Goal: Information Seeking & Learning: Learn about a topic

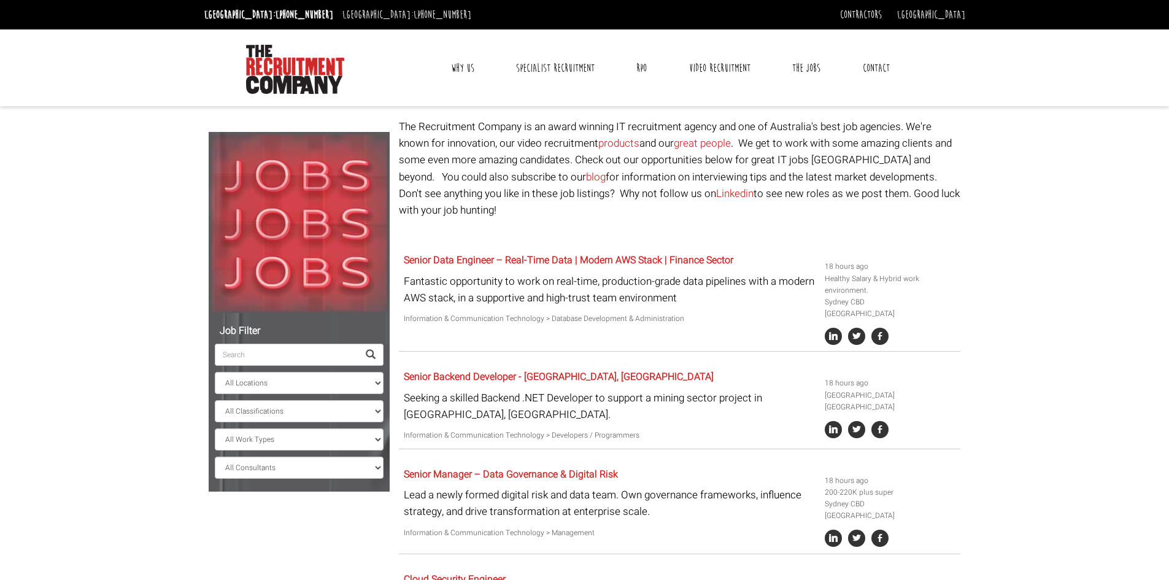
click at [874, 70] on link "Contact" at bounding box center [875, 68] width 45 height 31
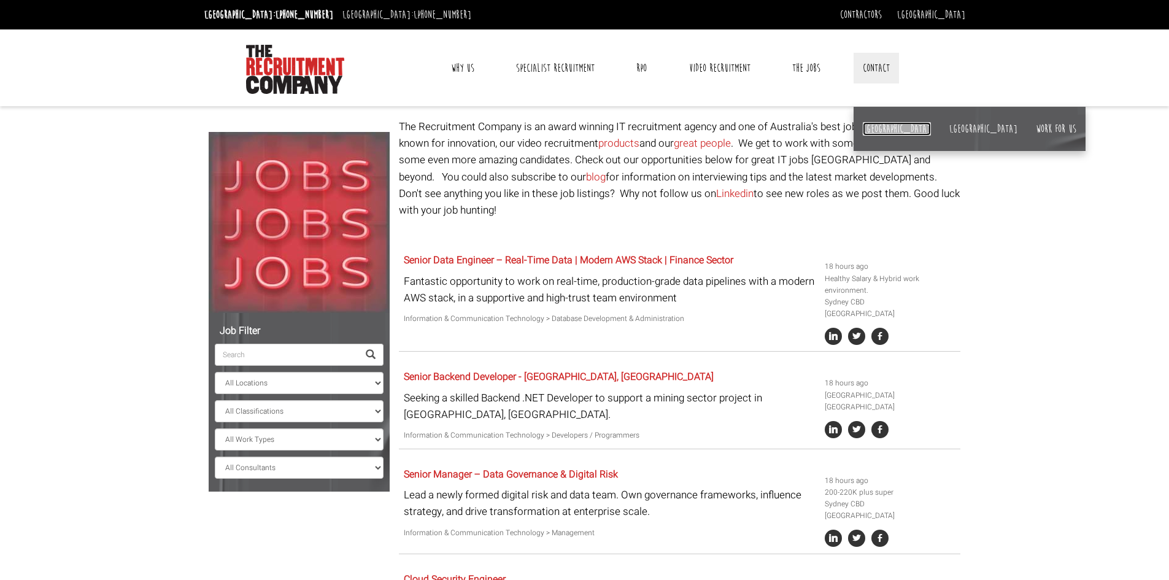
click at [873, 126] on link "[GEOGRAPHIC_DATA]" at bounding box center [897, 128] width 68 height 13
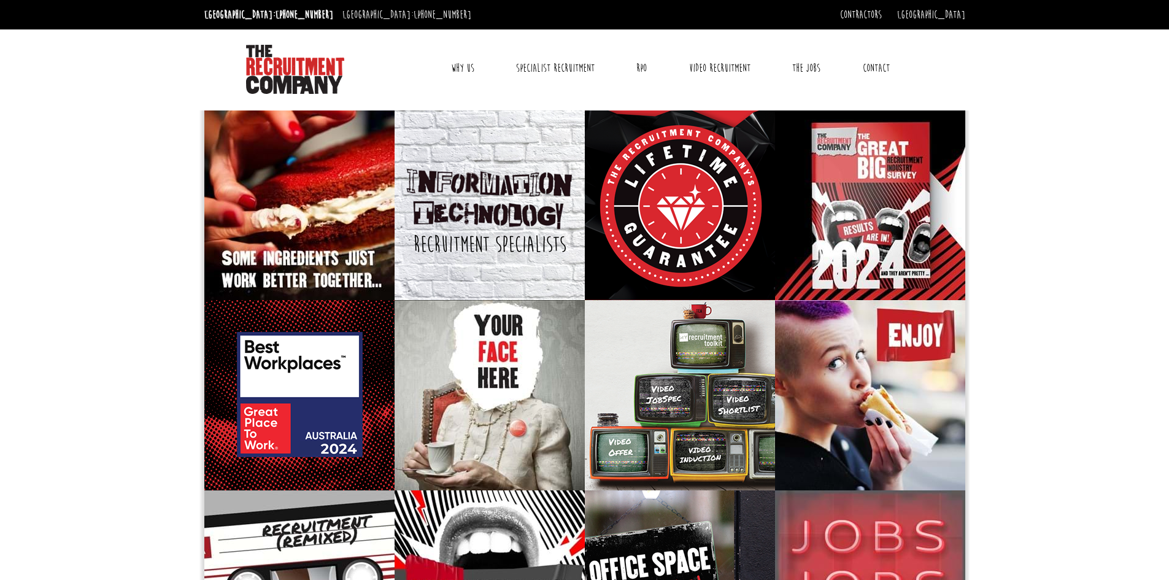
click at [864, 61] on link "Contact" at bounding box center [875, 68] width 45 height 31
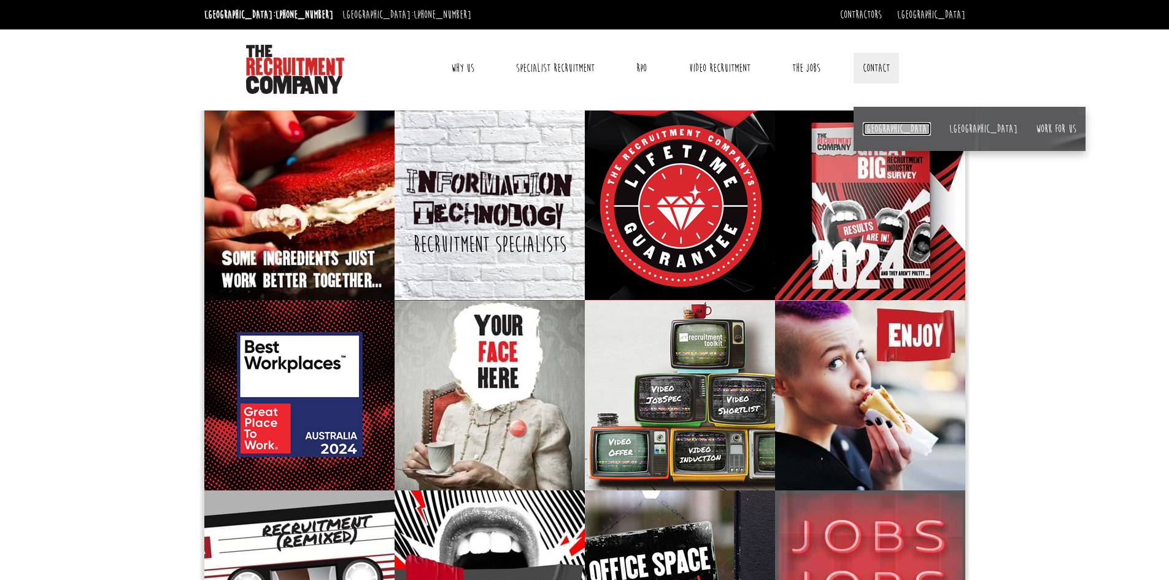
click at [867, 125] on link "[GEOGRAPHIC_DATA]" at bounding box center [897, 128] width 68 height 13
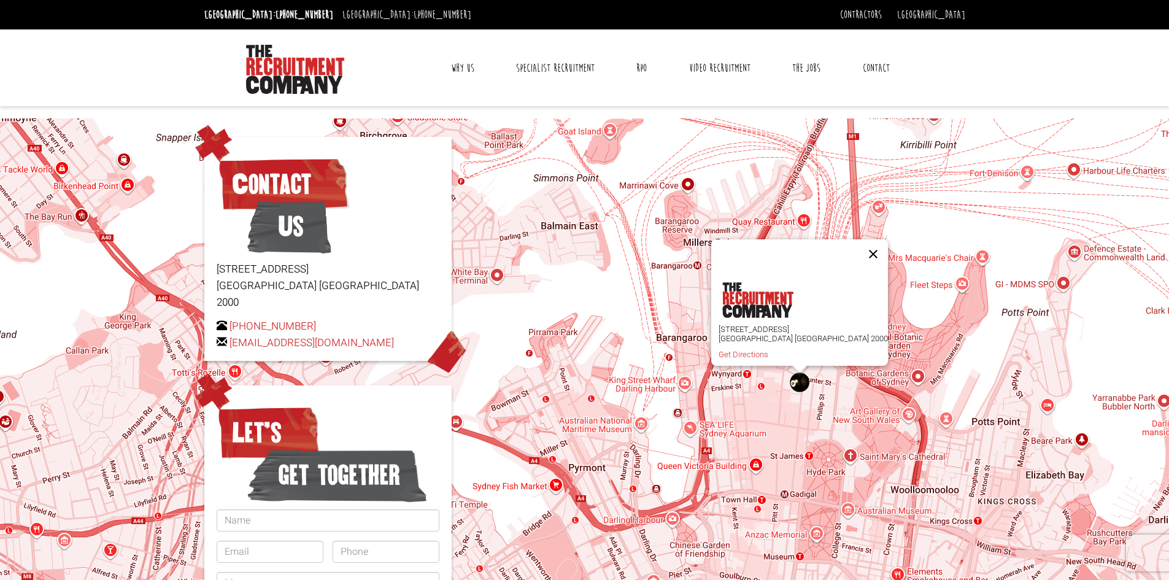
click at [858, 247] on button "Close" at bounding box center [872, 253] width 29 height 29
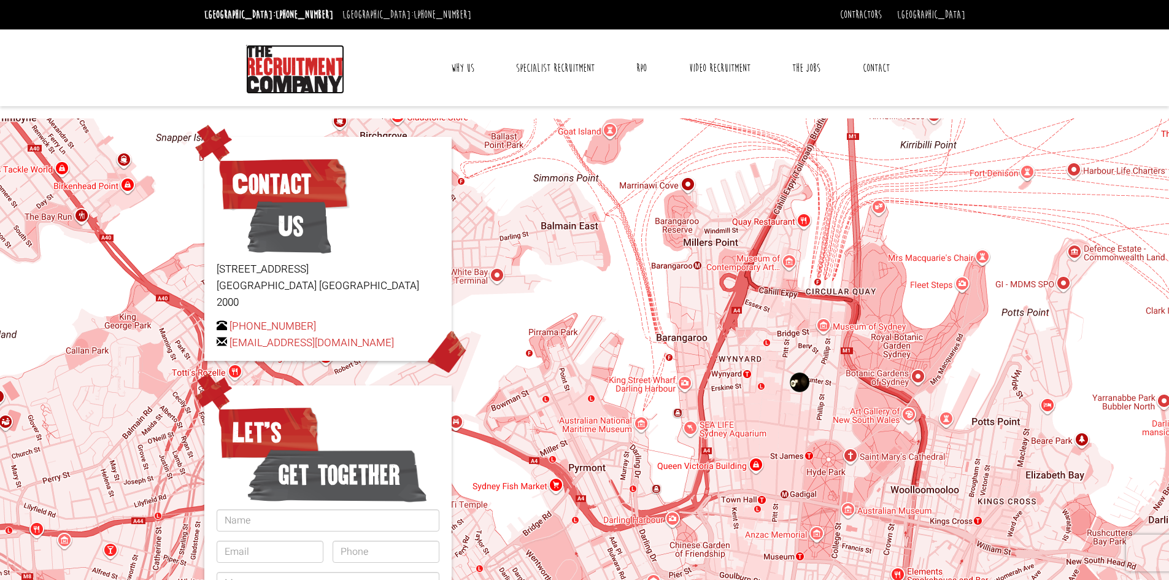
click at [301, 77] on img at bounding box center [295, 69] width 98 height 49
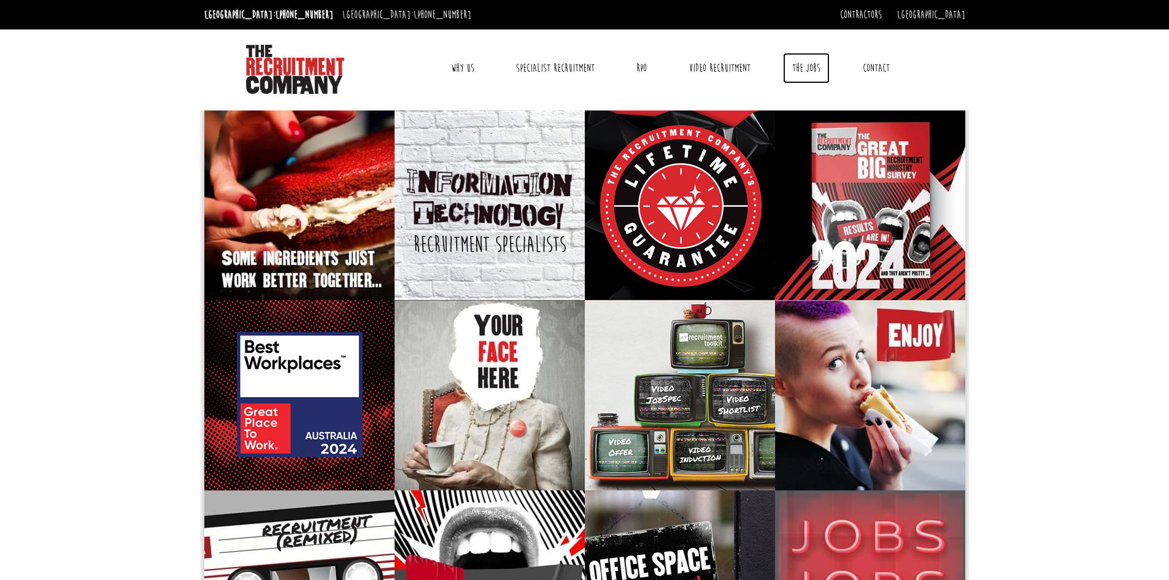
click at [796, 68] on link "The Jobs" at bounding box center [806, 68] width 47 height 31
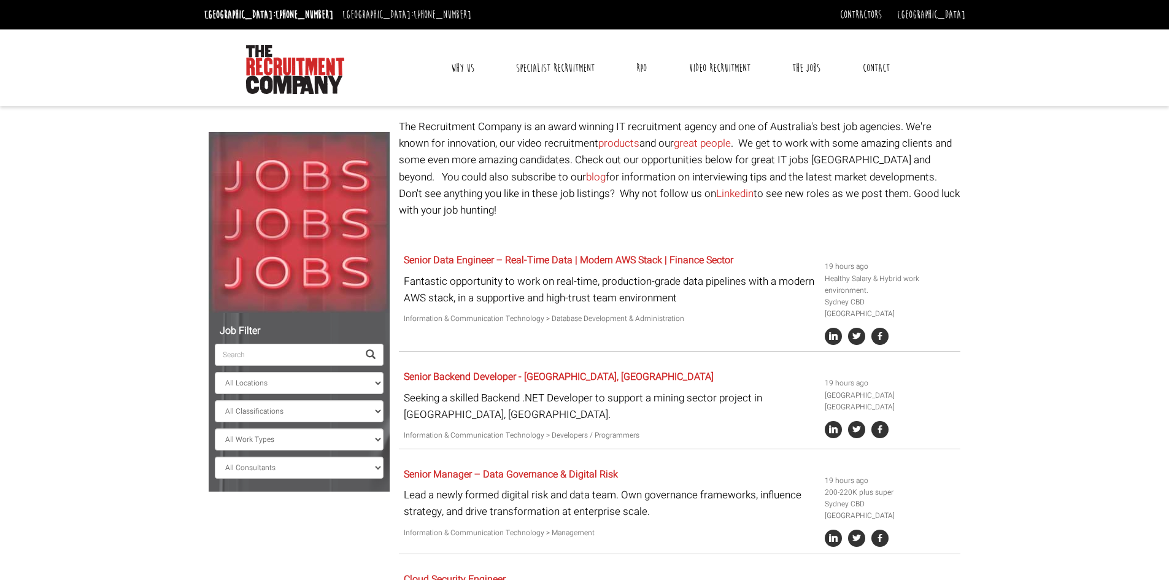
click at [289, 362] on input "search" at bounding box center [287, 355] width 144 height 22
click at [374, 382] on select "All Locations [GEOGRAPHIC_DATA] [GEOGRAPHIC_DATA] [GEOGRAPHIC_DATA] [GEOGRAPHIC…" at bounding box center [299, 383] width 169 height 22
select select "Sydney CBD"
click at [215, 372] on select "All Locations [GEOGRAPHIC_DATA] [GEOGRAPHIC_DATA] [GEOGRAPHIC_DATA] [GEOGRAPHIC…" at bounding box center [299, 383] width 169 height 22
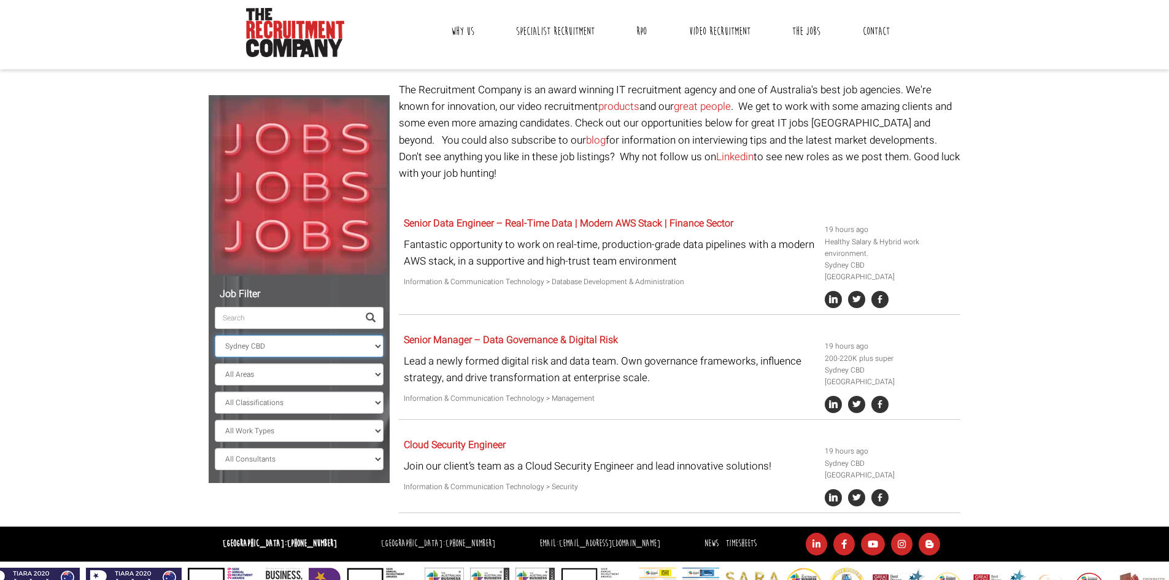
scroll to position [57, 0]
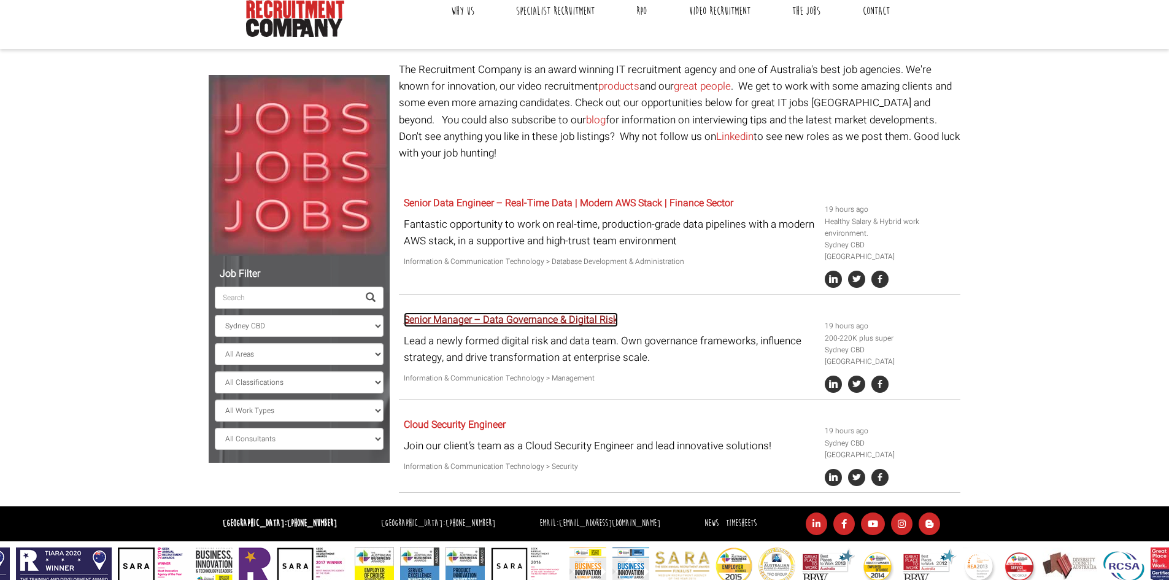
click at [564, 312] on link "Senior Manager – Data Governance & Digital Risk" at bounding box center [511, 319] width 214 height 15
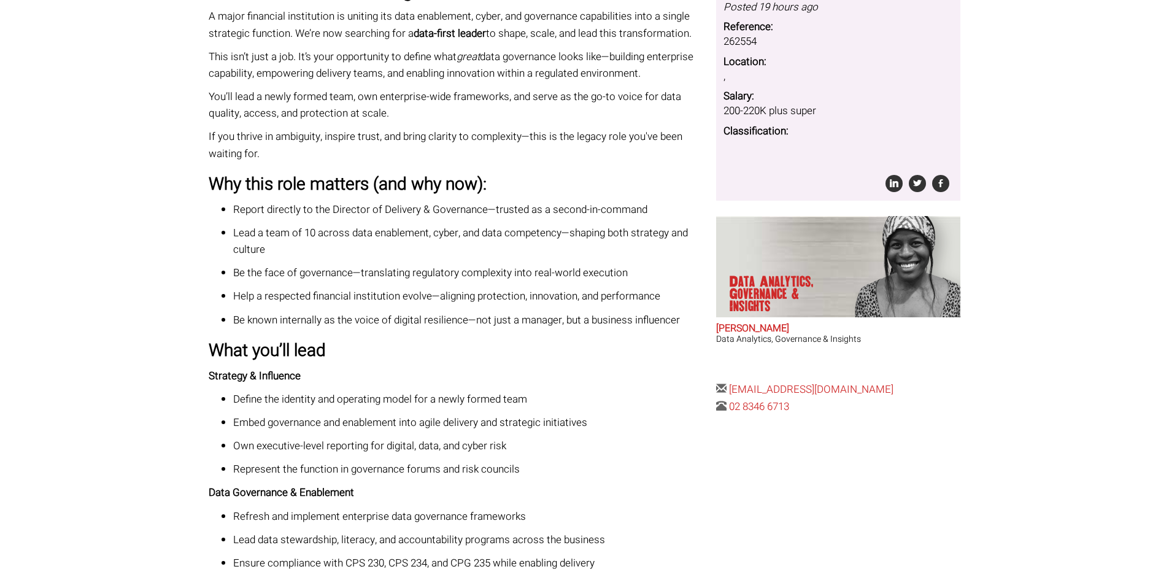
scroll to position [429, 0]
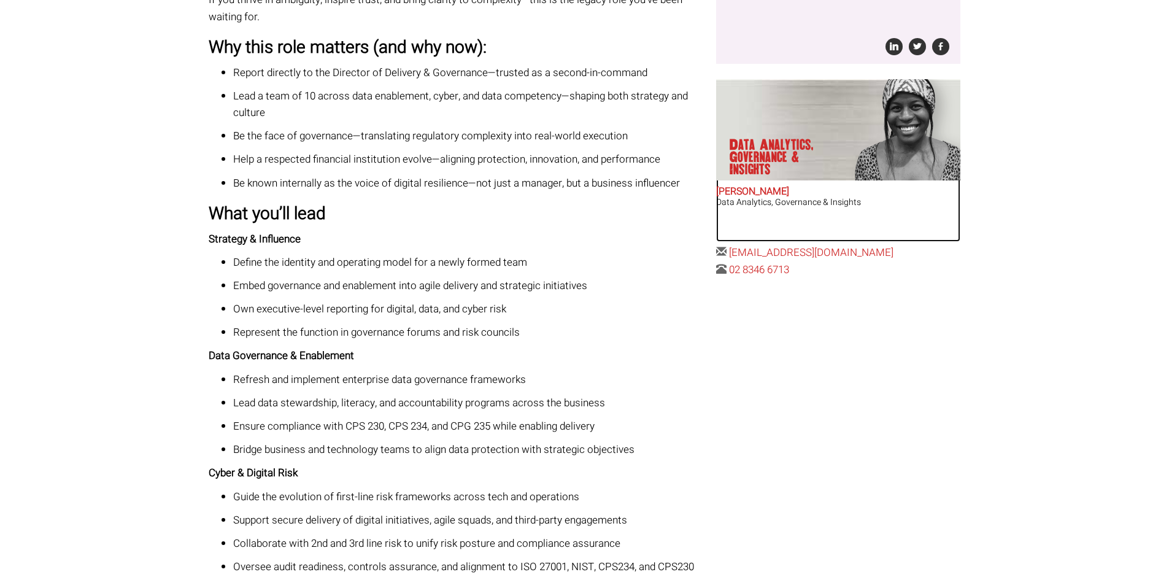
click at [799, 163] on p "Data Analytics, Governance & Insights" at bounding box center [776, 157] width 94 height 37
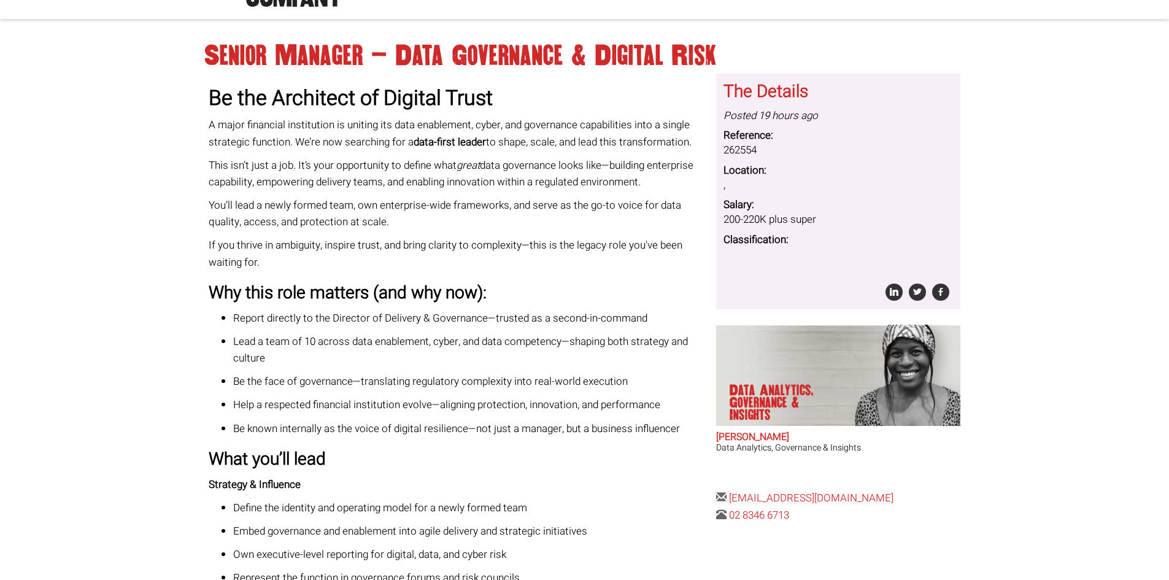
scroll to position [0, 0]
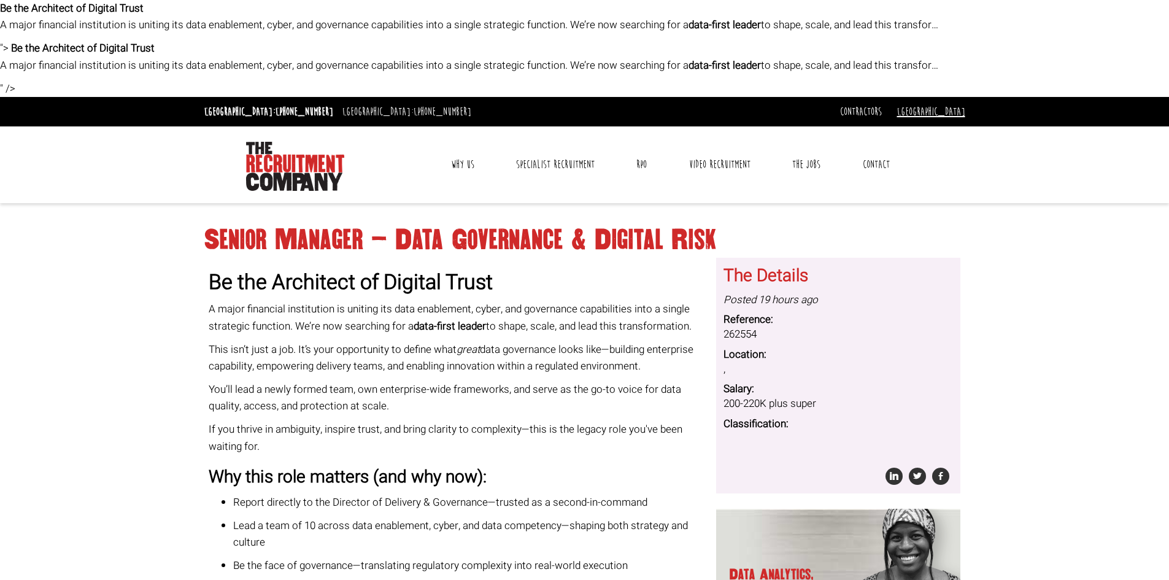
click at [950, 106] on link "[GEOGRAPHIC_DATA]" at bounding box center [931, 111] width 68 height 13
click at [947, 133] on link "[GEOGRAPHIC_DATA]" at bounding box center [923, 132] width 81 height 18
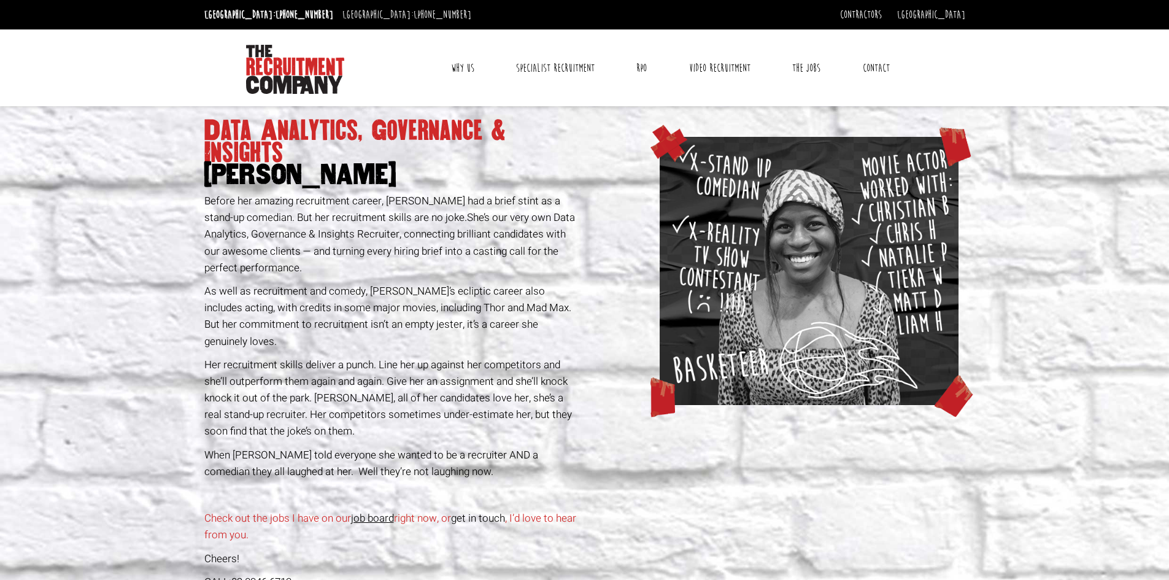
click at [786, 233] on img at bounding box center [808, 271] width 299 height 268
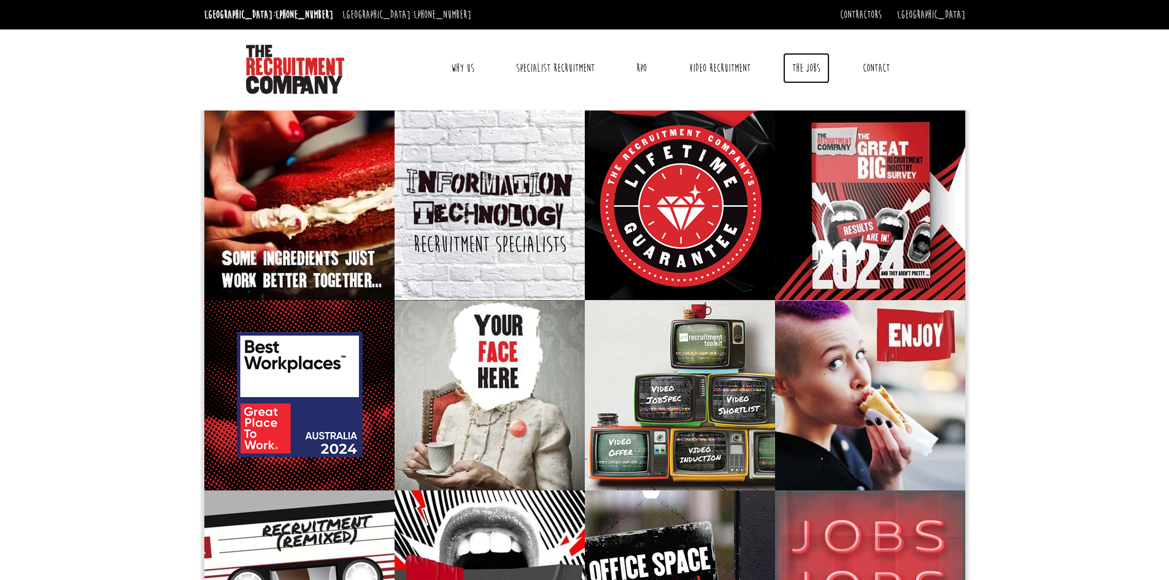
click at [809, 66] on link "The Jobs" at bounding box center [806, 68] width 47 height 31
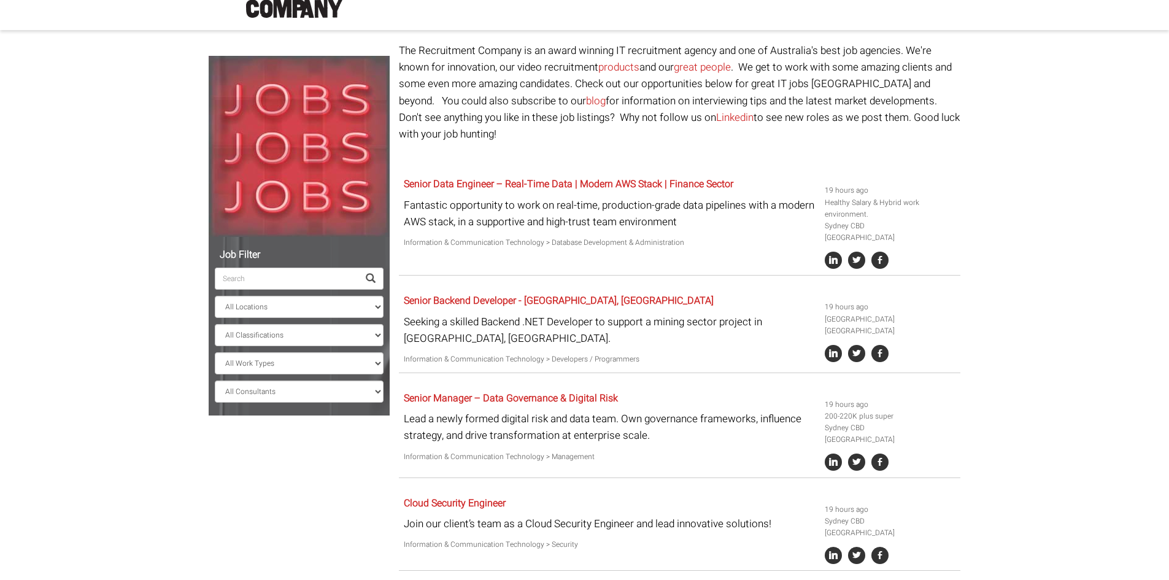
scroll to position [123, 0]
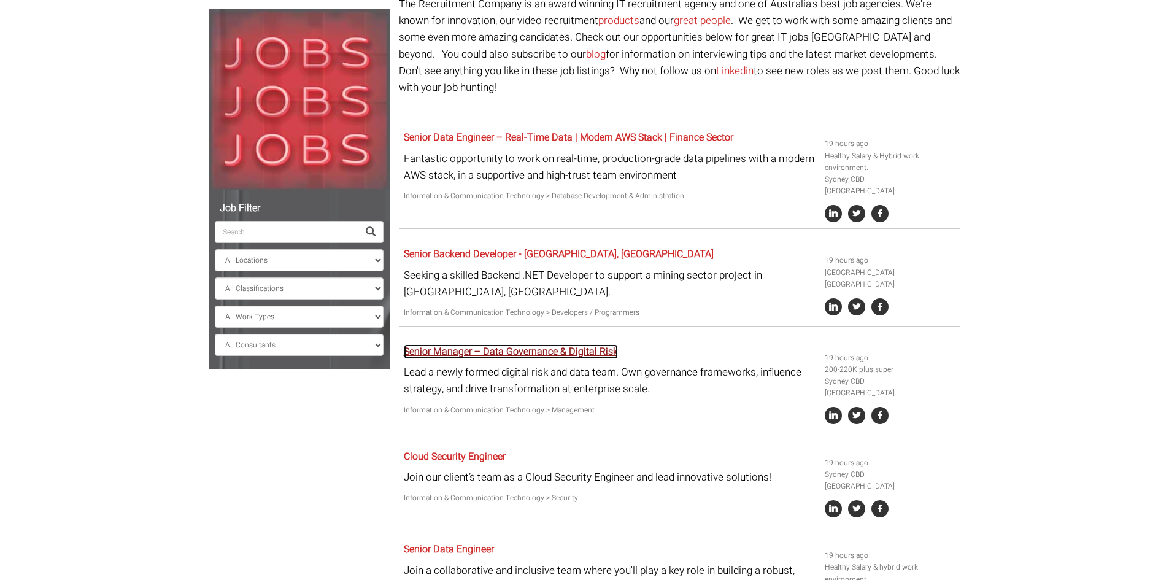
click at [564, 344] on link "Senior Manager – Data Governance & Digital Risk" at bounding box center [511, 351] width 214 height 15
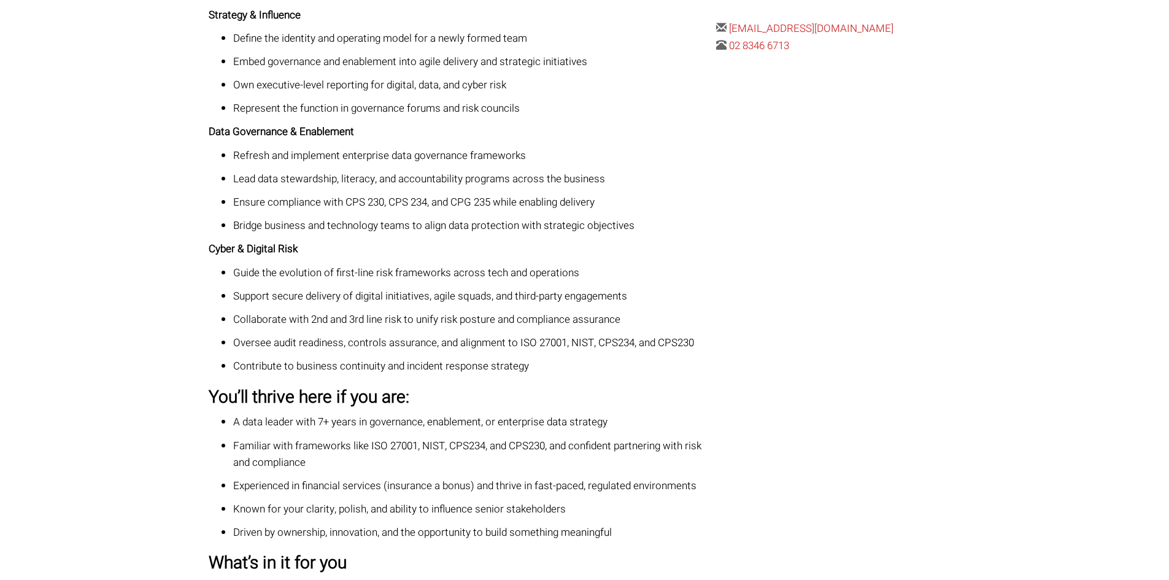
scroll to position [675, 0]
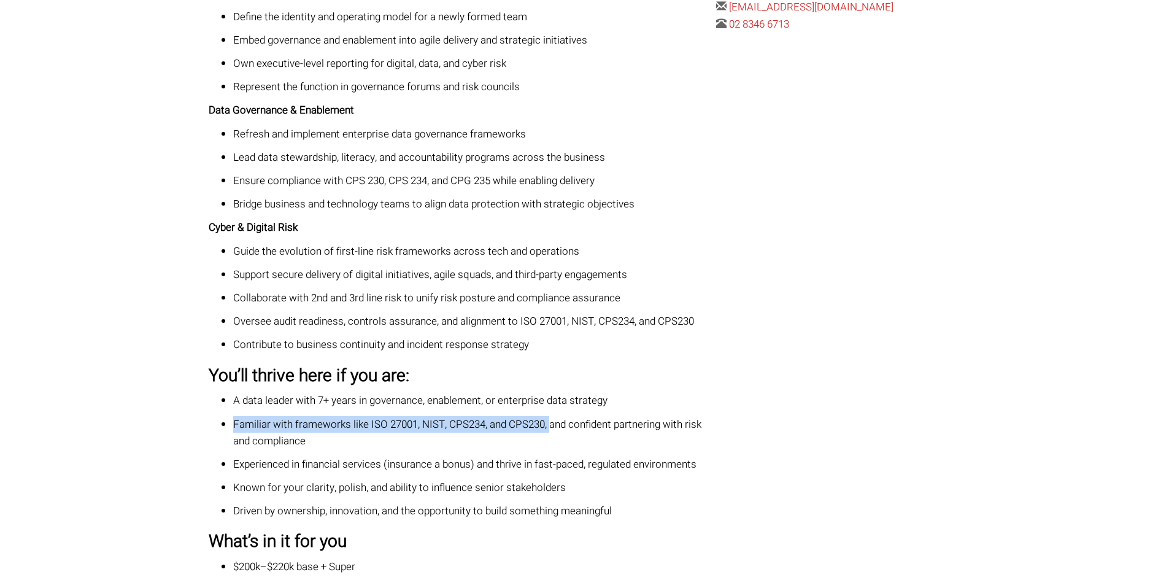
drag, startPoint x: 551, startPoint y: 430, endPoint x: 225, endPoint y: 427, distance: 325.8
click at [233, 427] on li "Familiar with frameworks like ISO 27001, NIST, CPS234, and CPS230, and confiden…" at bounding box center [470, 432] width 474 height 33
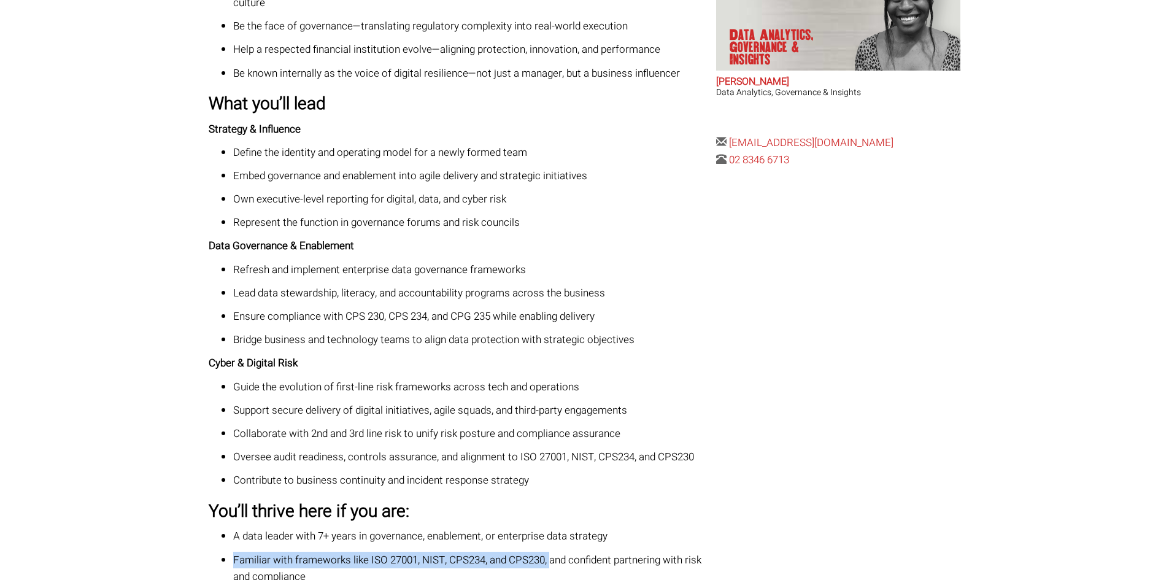
scroll to position [429, 0]
